Goal: Task Accomplishment & Management: Manage account settings

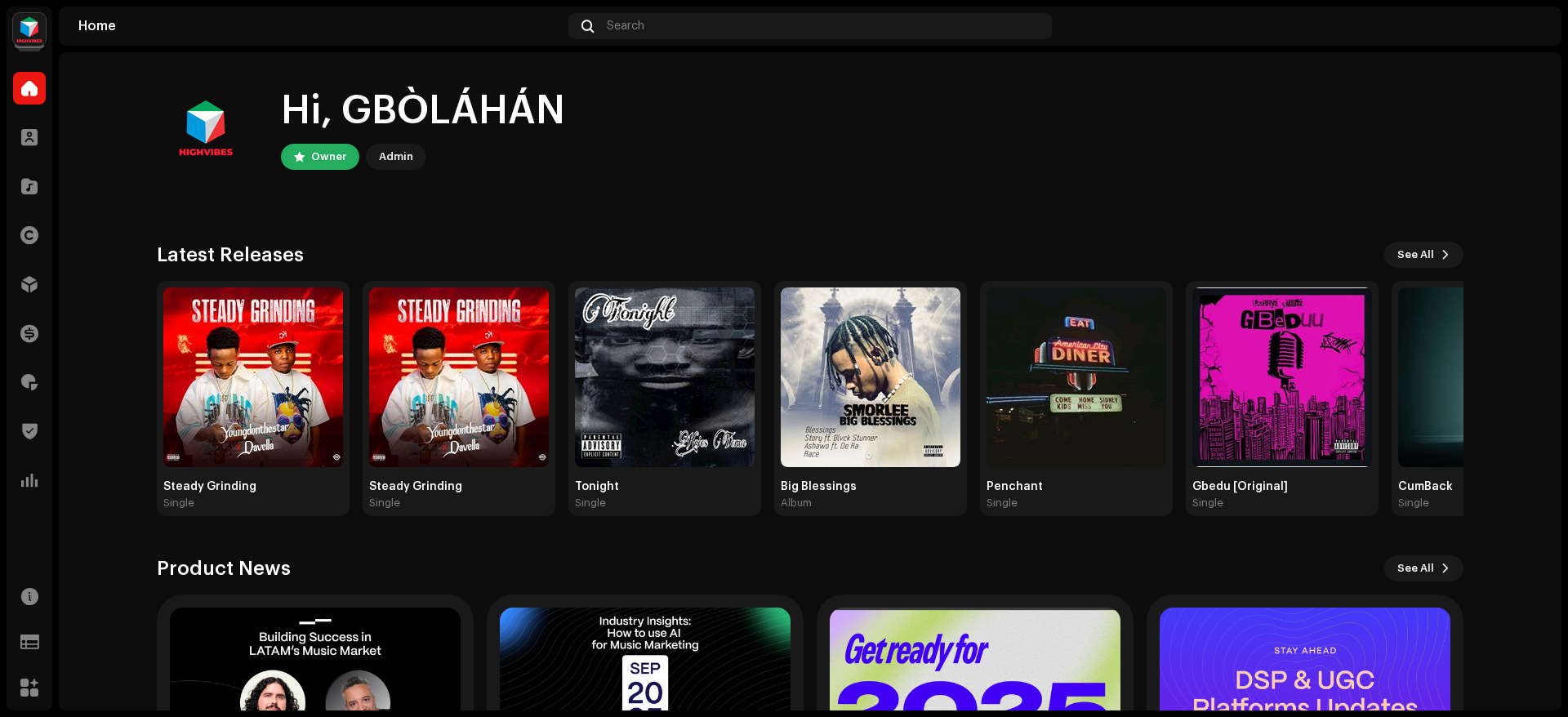
click at [43, 35] on img at bounding box center [28, 28] width 32 height 32
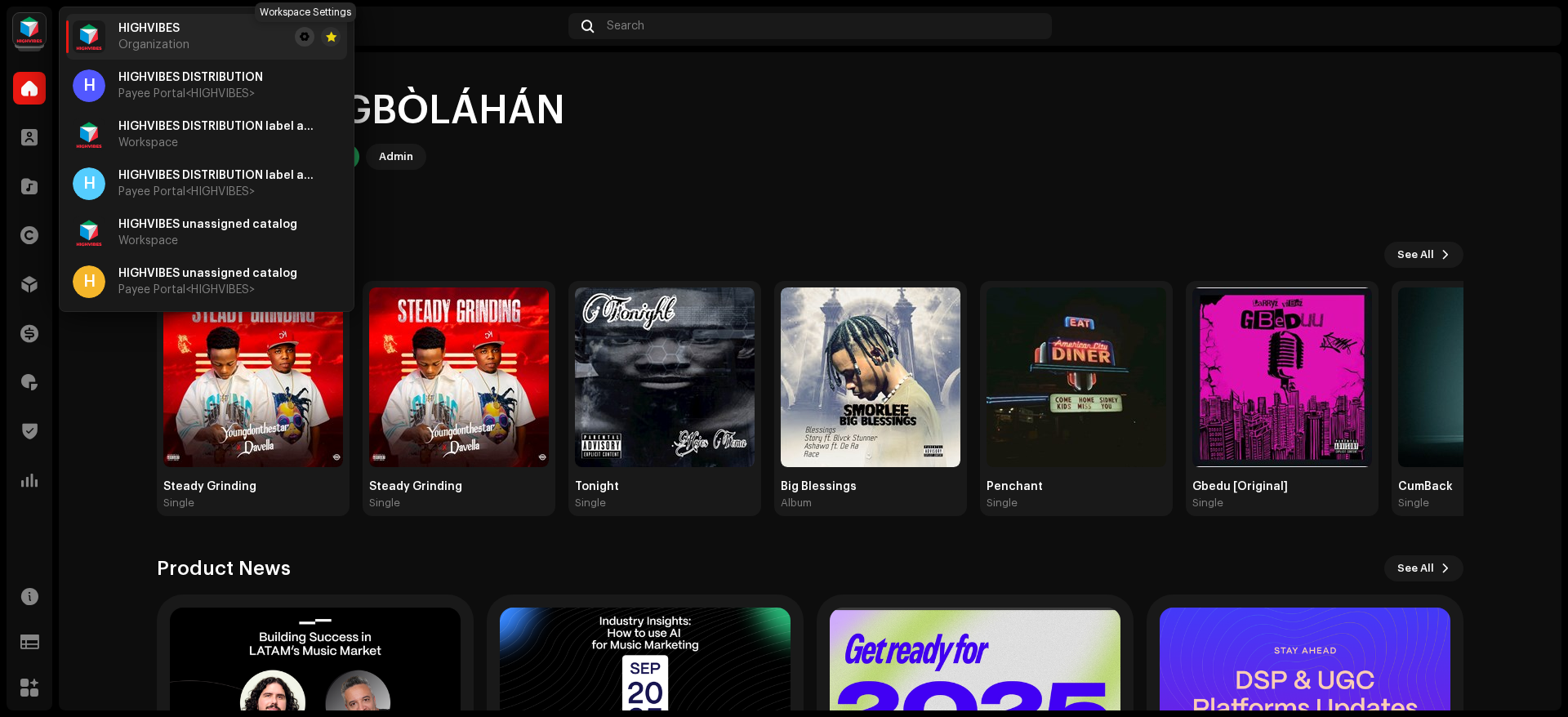
click at [310, 41] on button at bounding box center [305, 37] width 20 height 20
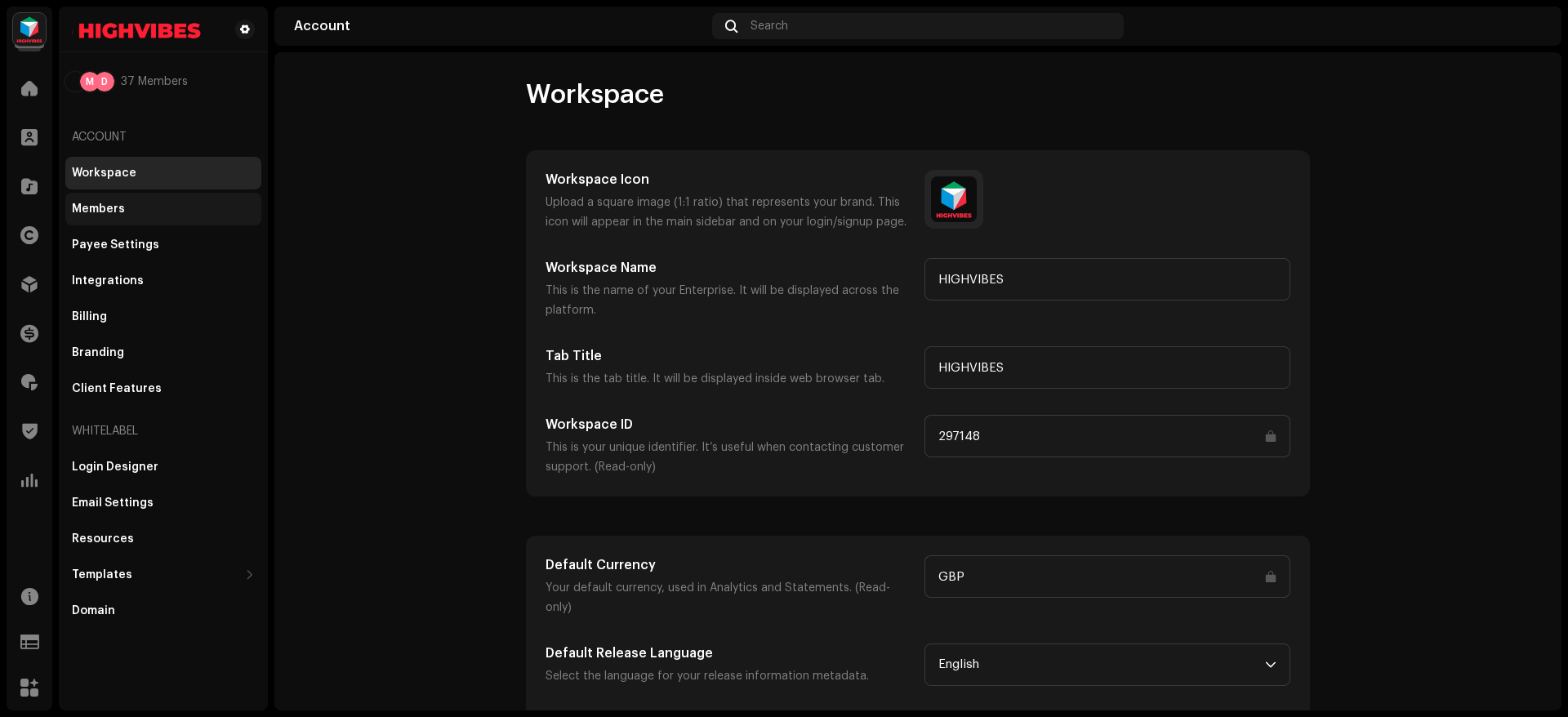
click at [152, 196] on div "Members" at bounding box center [164, 209] width 196 height 32
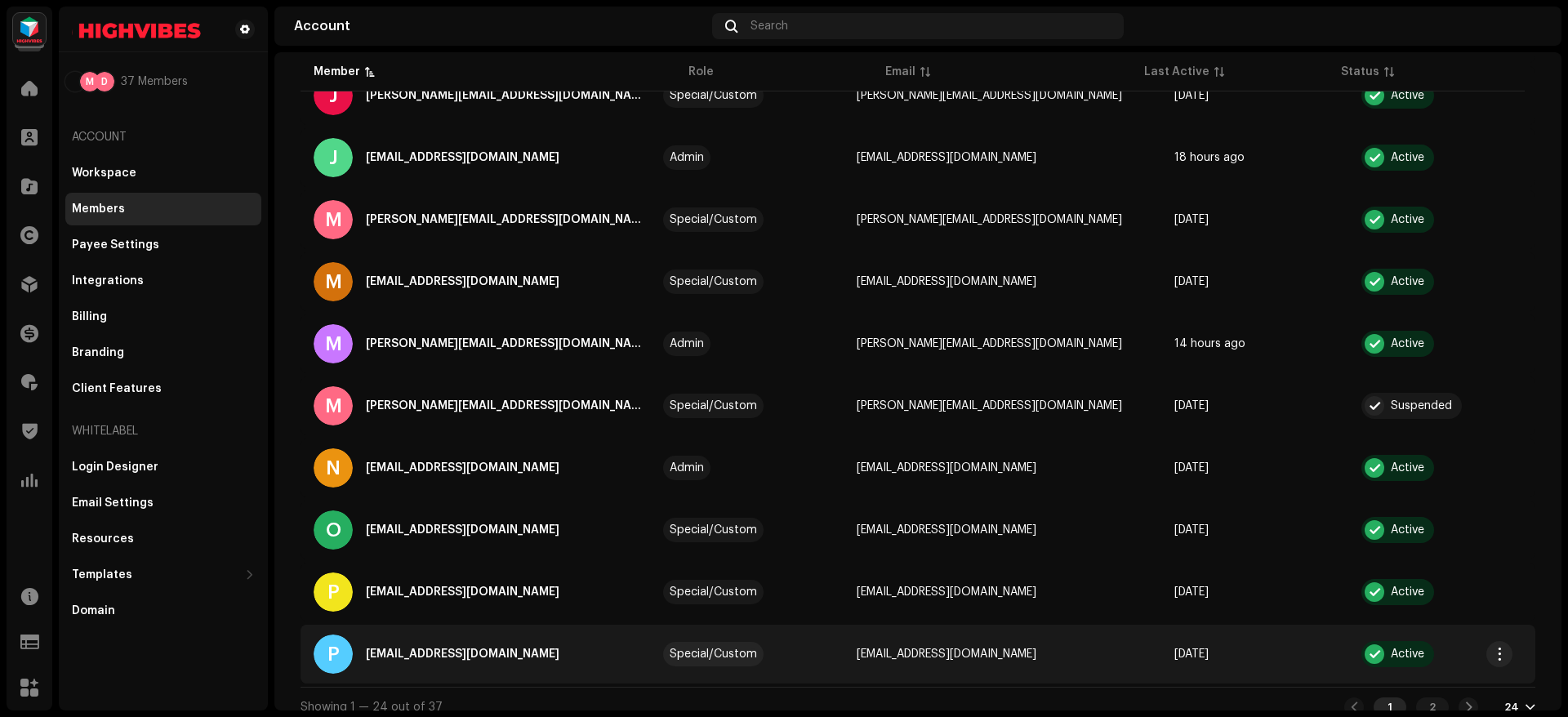
scroll to position [1076, 0]
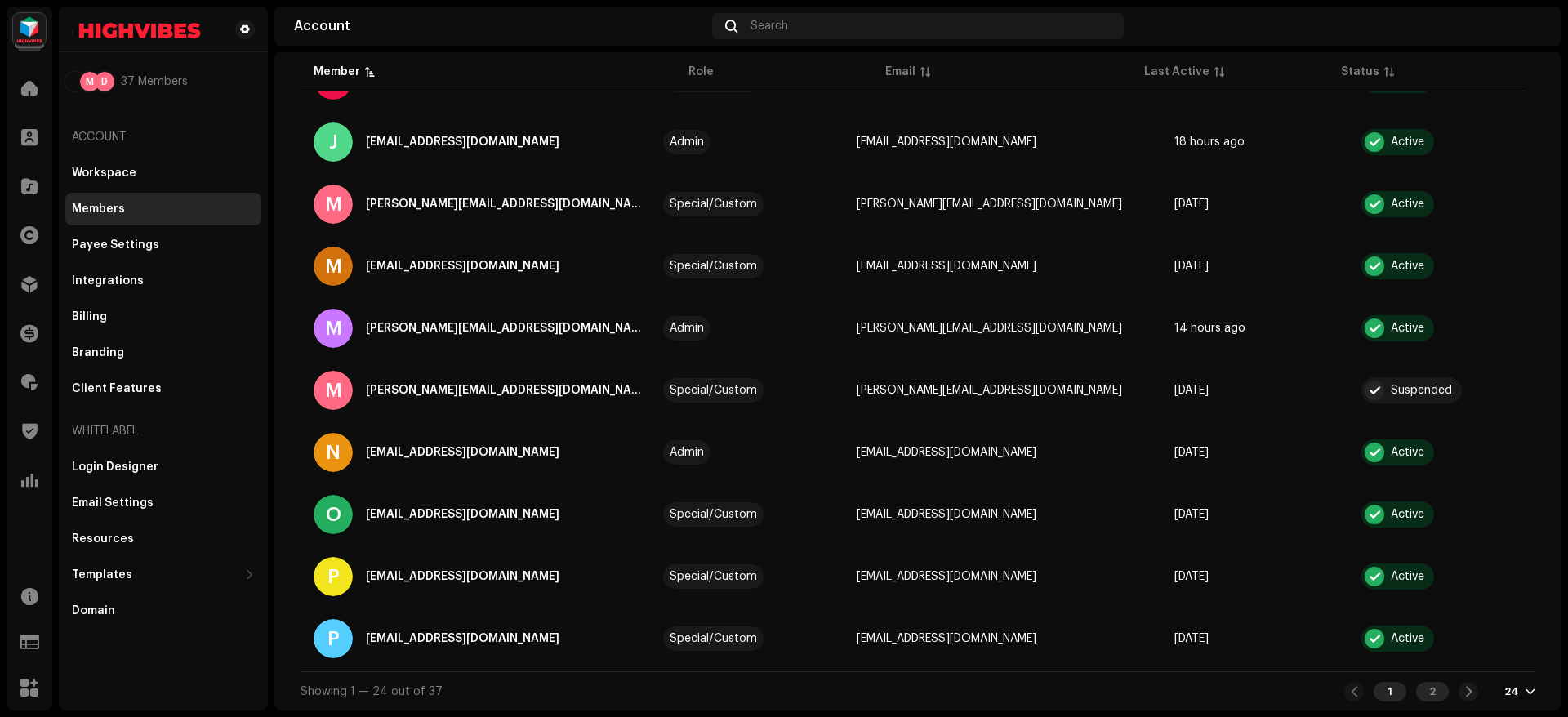
click at [1424, 689] on div "2" at bounding box center [1432, 692] width 32 height 20
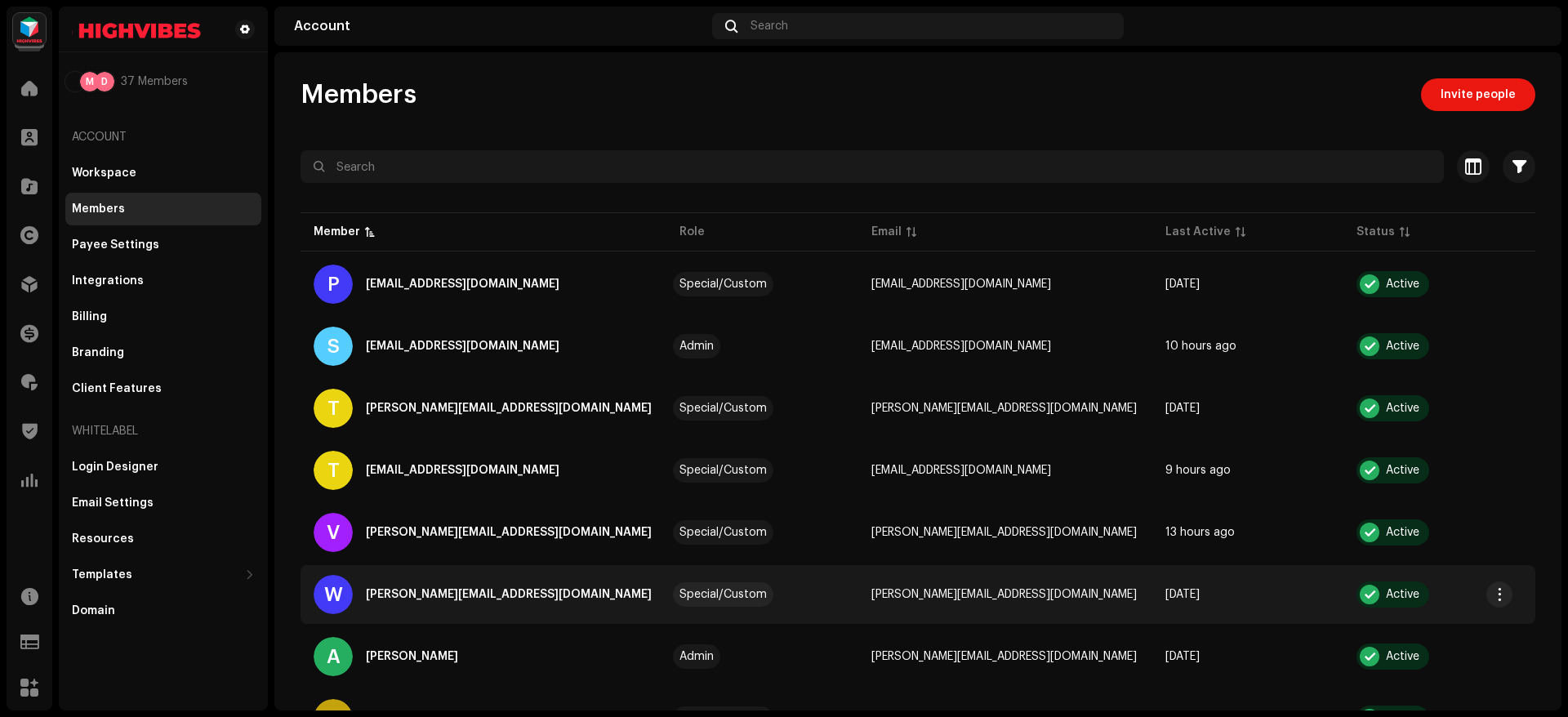
scroll to position [395, 0]
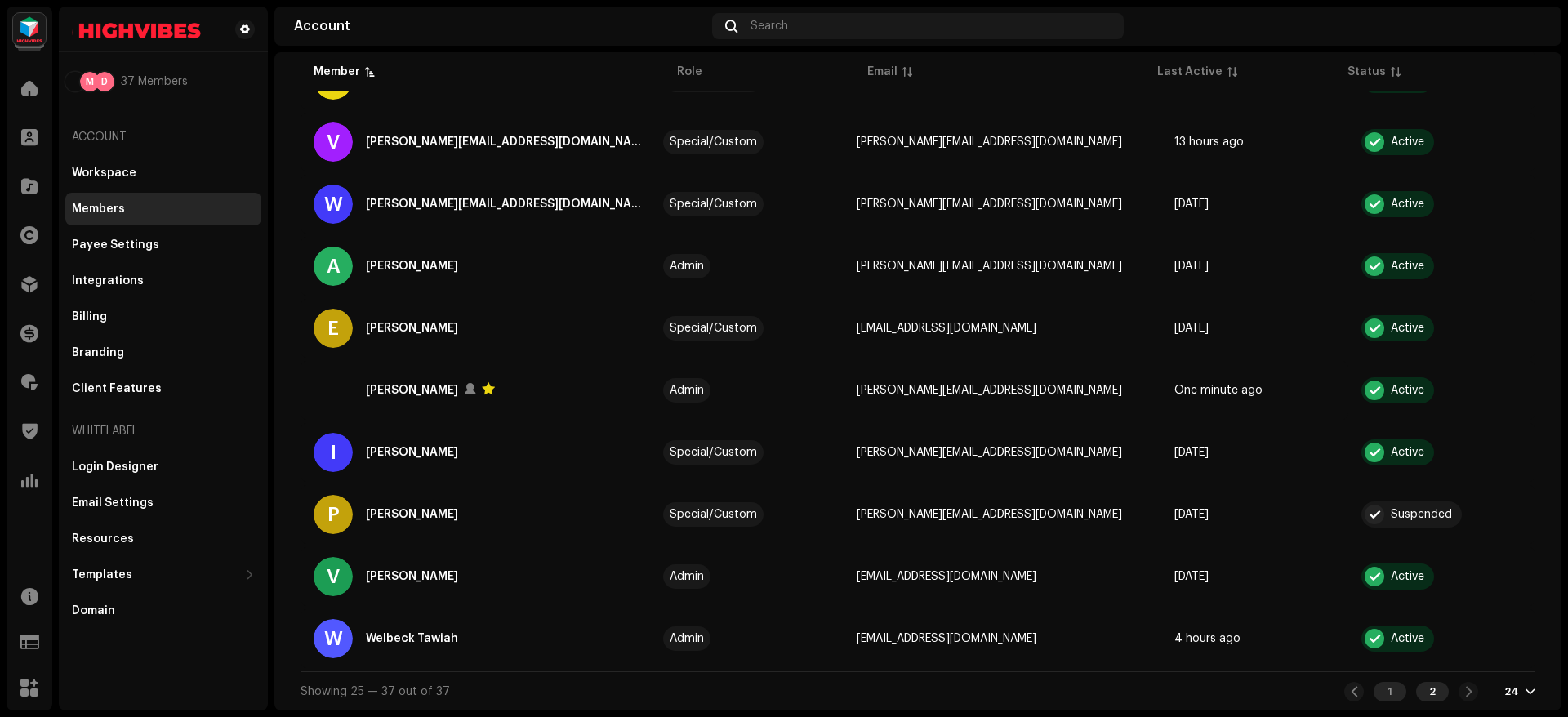
click at [1383, 695] on div "1" at bounding box center [1390, 692] width 32 height 20
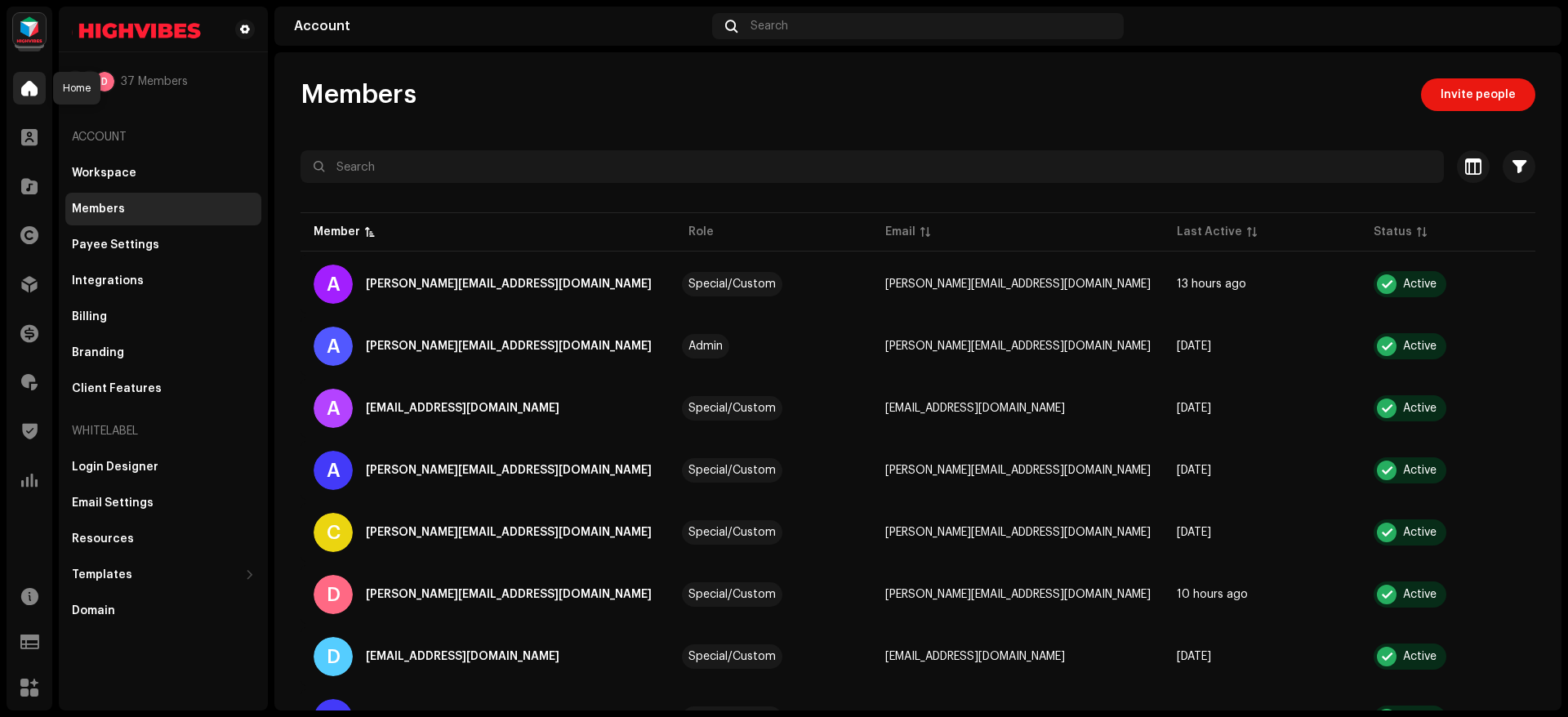
click at [42, 96] on div at bounding box center [28, 87] width 32 height 32
